Goal: Find specific page/section: Find specific page/section

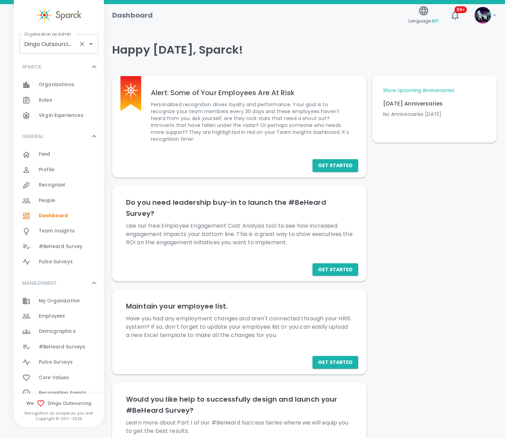
click at [48, 42] on input "Dingo Outsourcing • 793" at bounding box center [49, 43] width 53 height 13
type input "b"
